Goal: Information Seeking & Learning: Learn about a topic

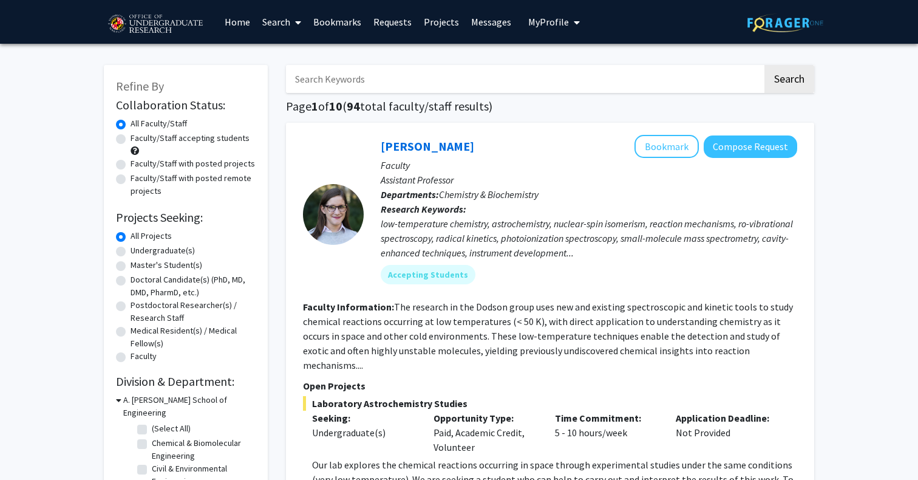
click at [184, 253] on label "Undergraduate(s)" at bounding box center [163, 250] width 64 height 13
click at [138, 252] on input "Undergraduate(s)" at bounding box center [135, 248] width 8 height 8
radio input "true"
click at [175, 139] on label "Faculty/Staff accepting students" at bounding box center [190, 138] width 119 height 13
click at [138, 139] on input "Faculty/Staff accepting students" at bounding box center [135, 136] width 8 height 8
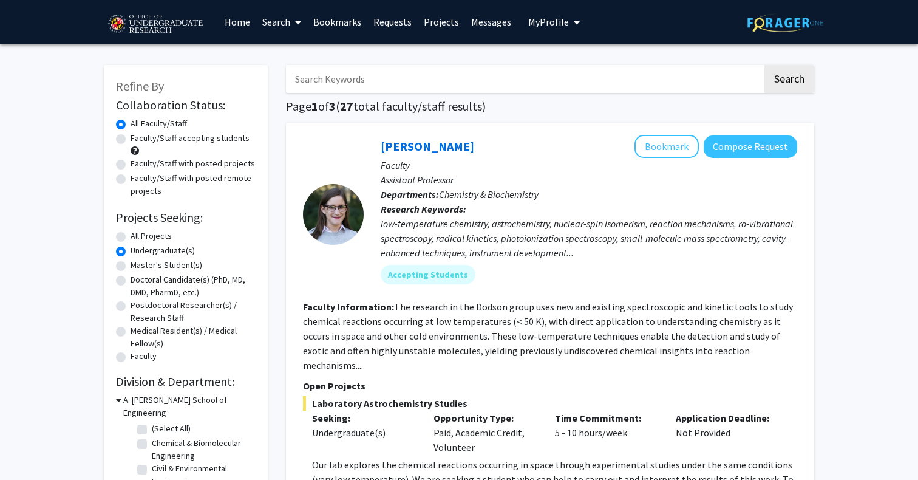
radio input "true"
click at [126, 237] on div "All Projects" at bounding box center [186, 237] width 140 height 15
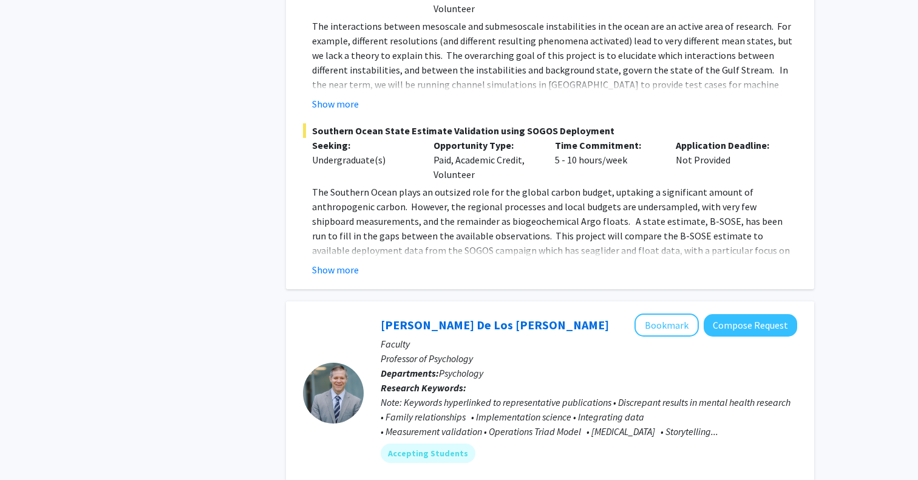
scroll to position [678, 0]
